Goal: Transaction & Acquisition: Download file/media

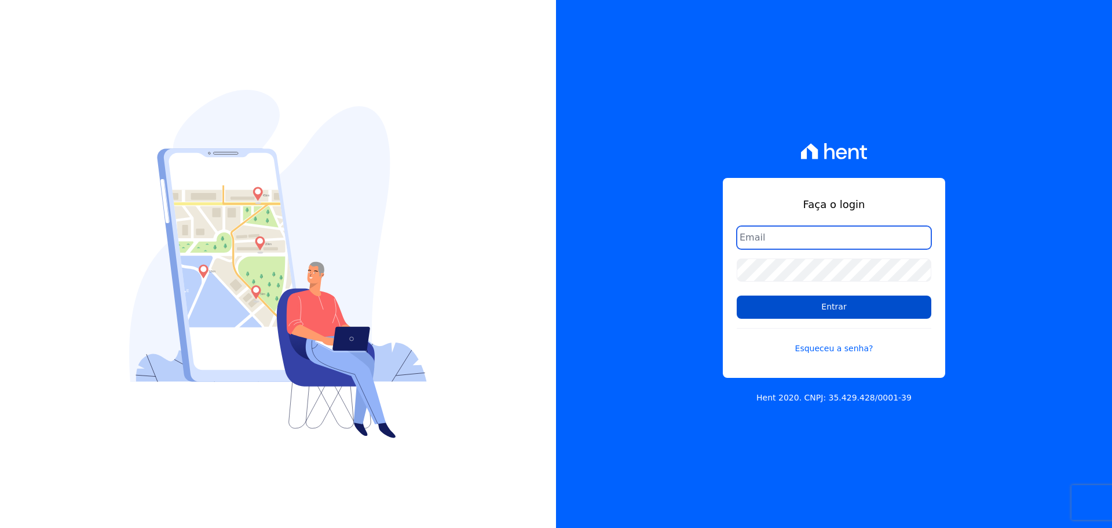
type input "[PERSON_NAME][EMAIL_ADDRESS][DOMAIN_NAME]"
click at [841, 311] on input "Entrar" at bounding box center [834, 306] width 195 height 23
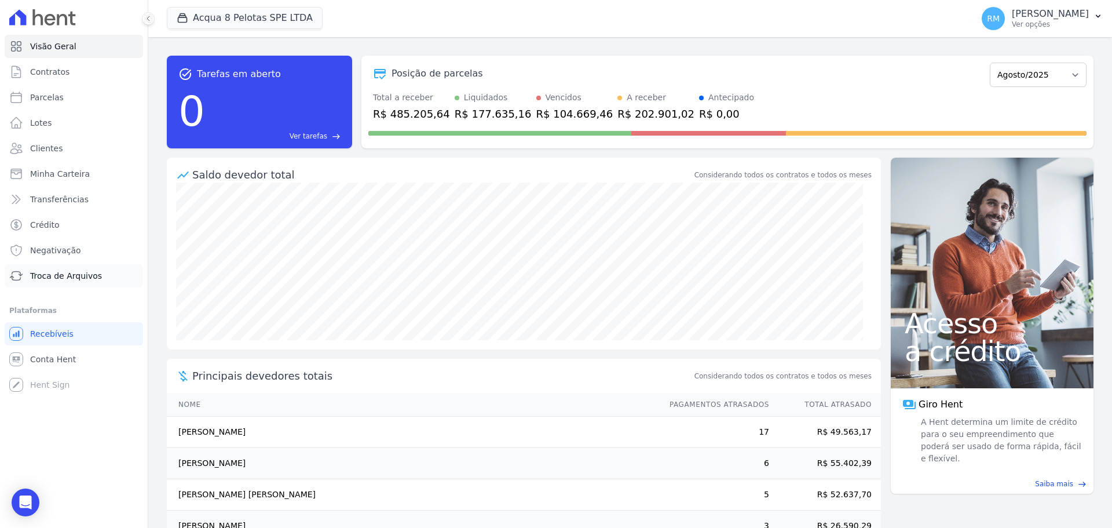
click at [63, 272] on span "Troca de Arquivos" at bounding box center [66, 276] width 72 height 12
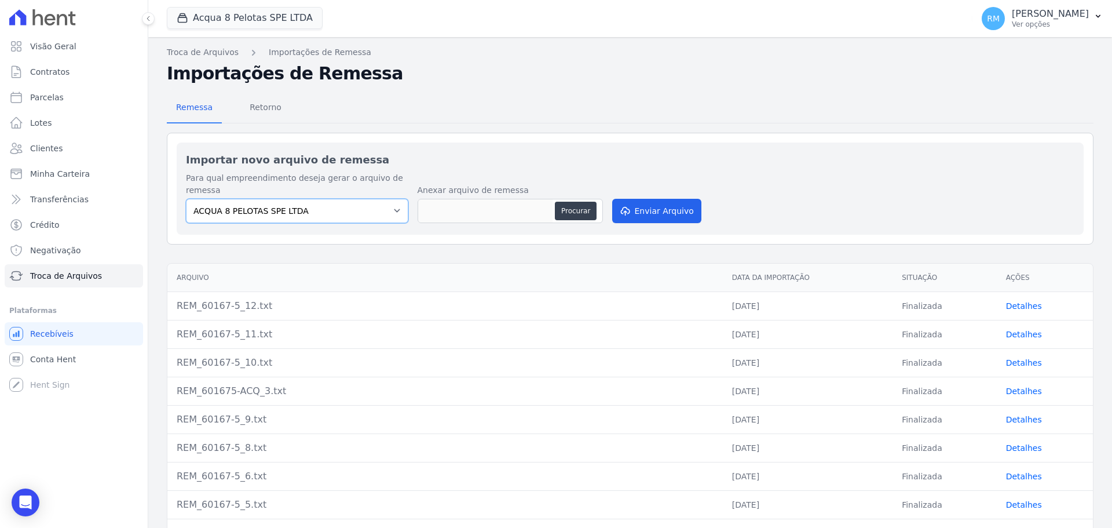
click at [295, 215] on select "ACQUA 8 PELOTAS SPE LTDA ACQUA LIFE CLUB" at bounding box center [297, 211] width 222 height 24
click at [289, 208] on select "ACQUA 8 PELOTAS SPE LTDA ACQUA LIFE CLUB" at bounding box center [297, 211] width 222 height 24
click at [264, 109] on span "Retorno" at bounding box center [266, 107] width 46 height 23
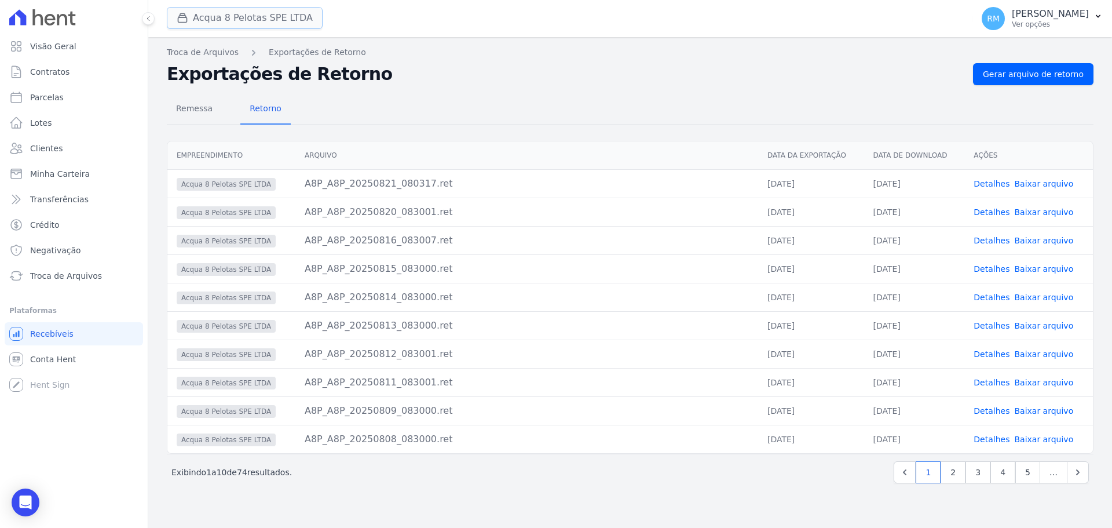
click at [227, 25] on button "Acqua 8 Pelotas SPE LTDA" at bounding box center [245, 18] width 156 height 22
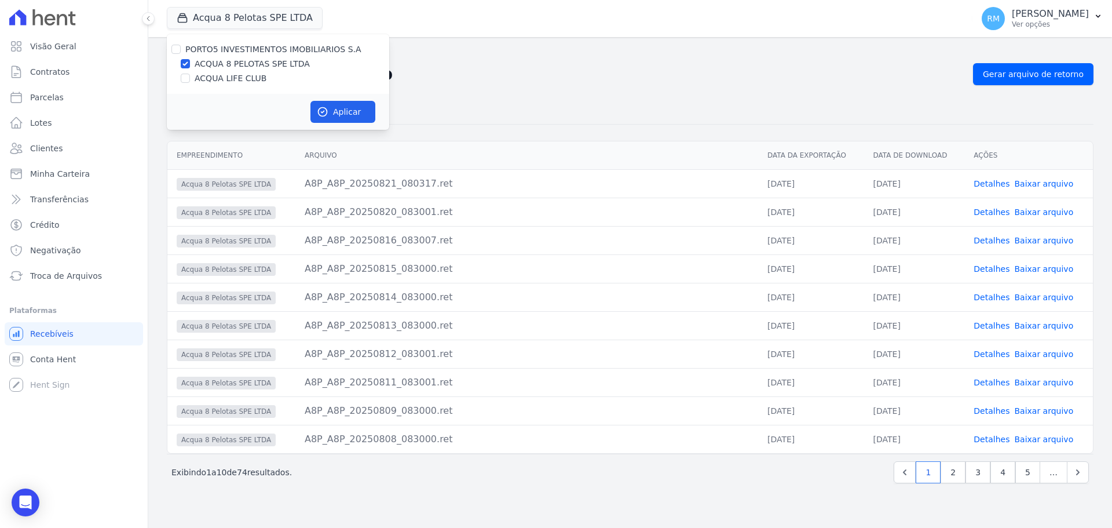
drag, startPoint x: 221, startPoint y: 76, endPoint x: 301, endPoint y: 90, distance: 81.2
click at [221, 77] on label "ACQUA LIFE CLUB" at bounding box center [231, 78] width 72 height 12
click at [190, 77] on input "ACQUA LIFE CLUB" at bounding box center [185, 78] width 9 height 9
checkbox input "true"
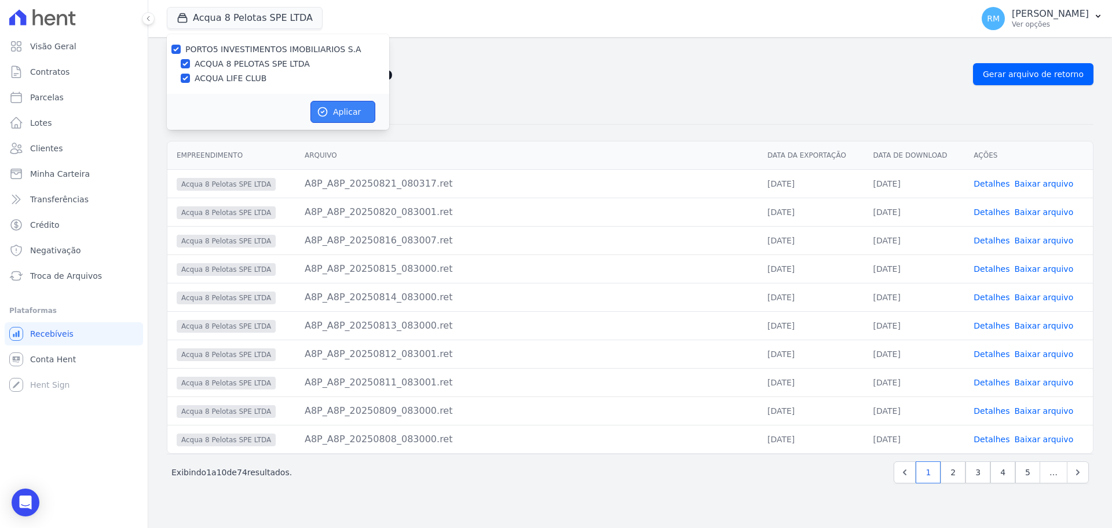
click at [350, 118] on button "Aplicar" at bounding box center [342, 112] width 65 height 22
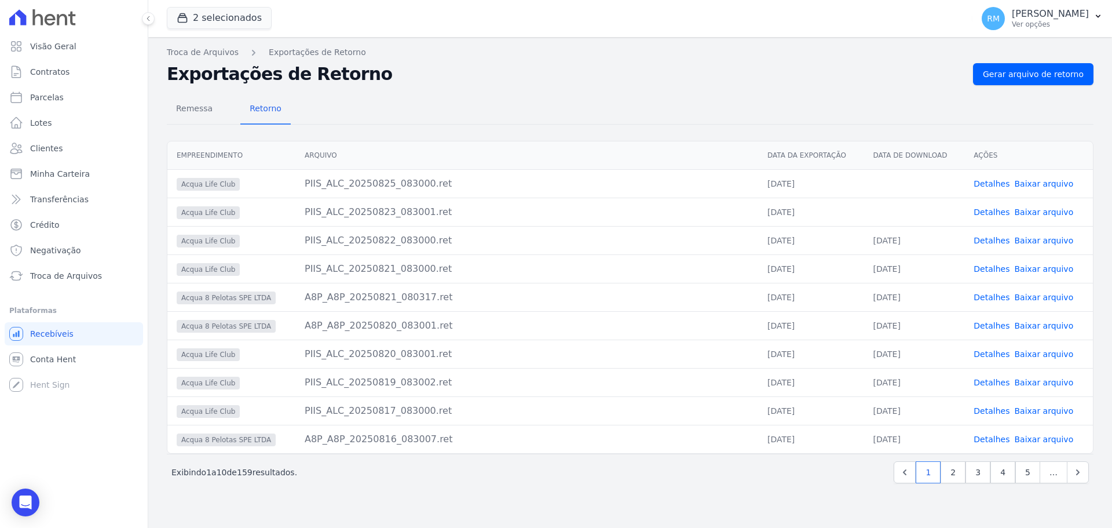
click at [1032, 182] on link "Baixar arquivo" at bounding box center [1043, 183] width 59 height 9
click at [1032, 213] on link "Baixar arquivo" at bounding box center [1043, 211] width 59 height 9
